Goal: Book appointment/travel/reservation

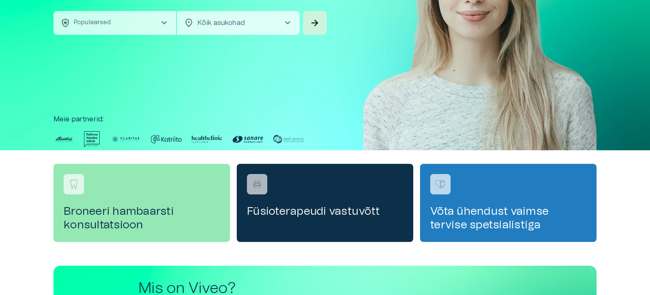
scroll to position [170, 0]
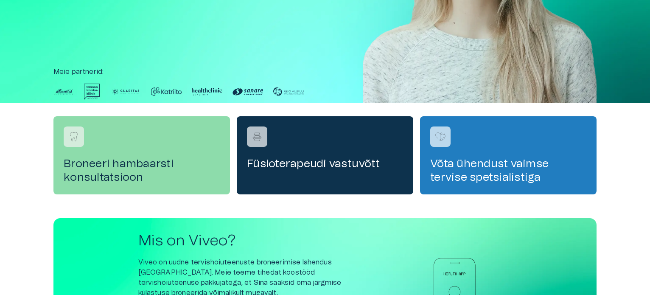
click at [133, 166] on h4 "Broneeri hambaarsti konsultatsioon" at bounding box center [142, 170] width 156 height 27
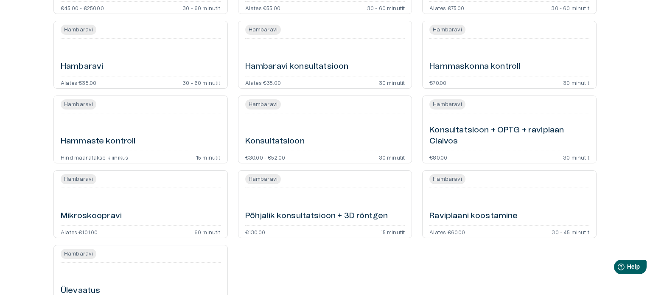
scroll to position [250, 0]
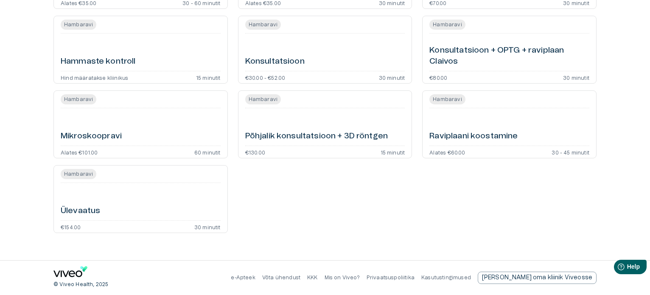
click at [202, 122] on div "Mikroskoopravi" at bounding box center [141, 127] width 160 height 31
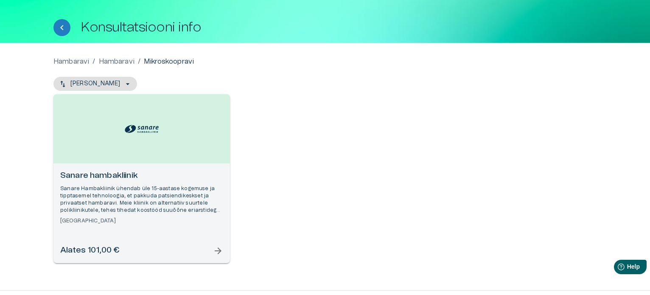
scroll to position [62, 0]
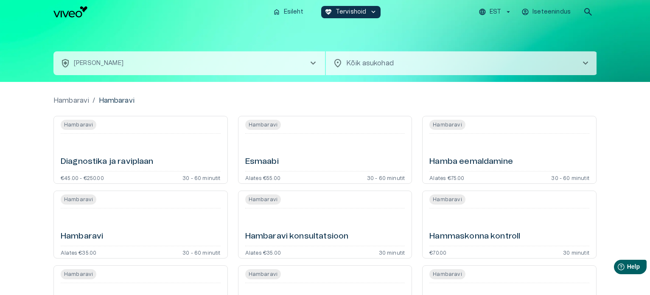
click at [308, 157] on div "Esmaabi" at bounding box center [325, 152] width 160 height 31
